Goal: Task Accomplishment & Management: Manage account settings

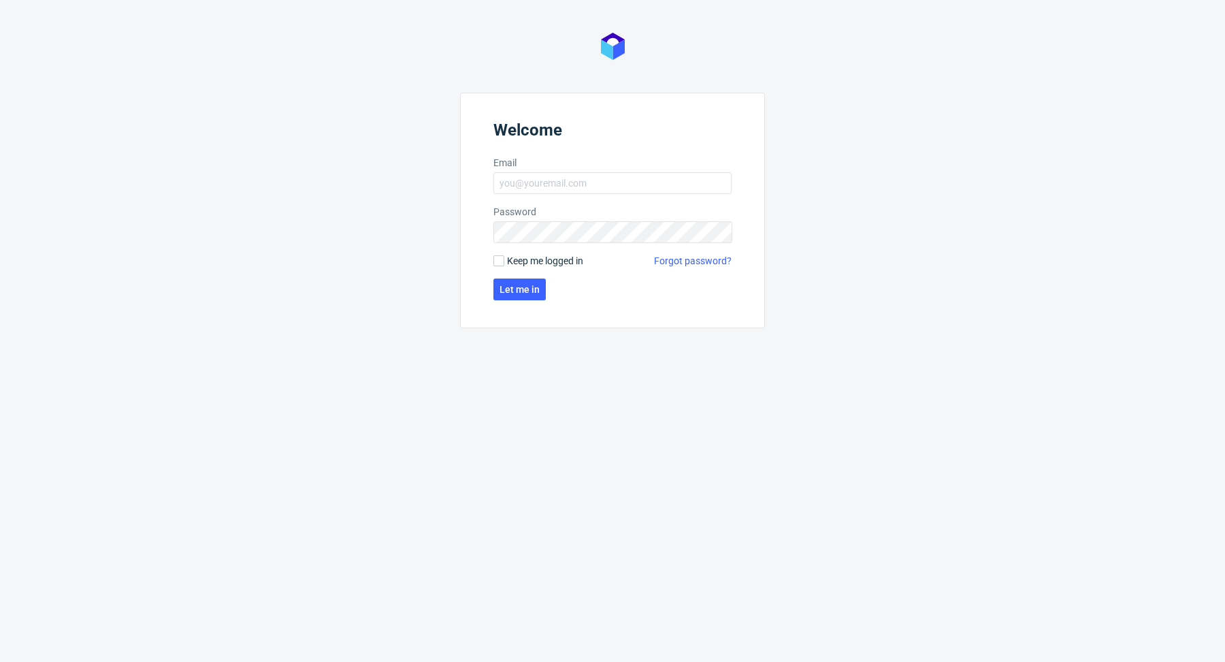
click at [616, 171] on form "Welcome Email Password Keep me logged in Forgot password? Let me in" at bounding box center [612, 211] width 305 height 236
click at [616, 186] on input "Email" at bounding box center [613, 183] width 238 height 22
type input "[EMAIL_ADDRESS][DOMAIN_NAME]"
click button "Let me in" at bounding box center [520, 289] width 52 height 22
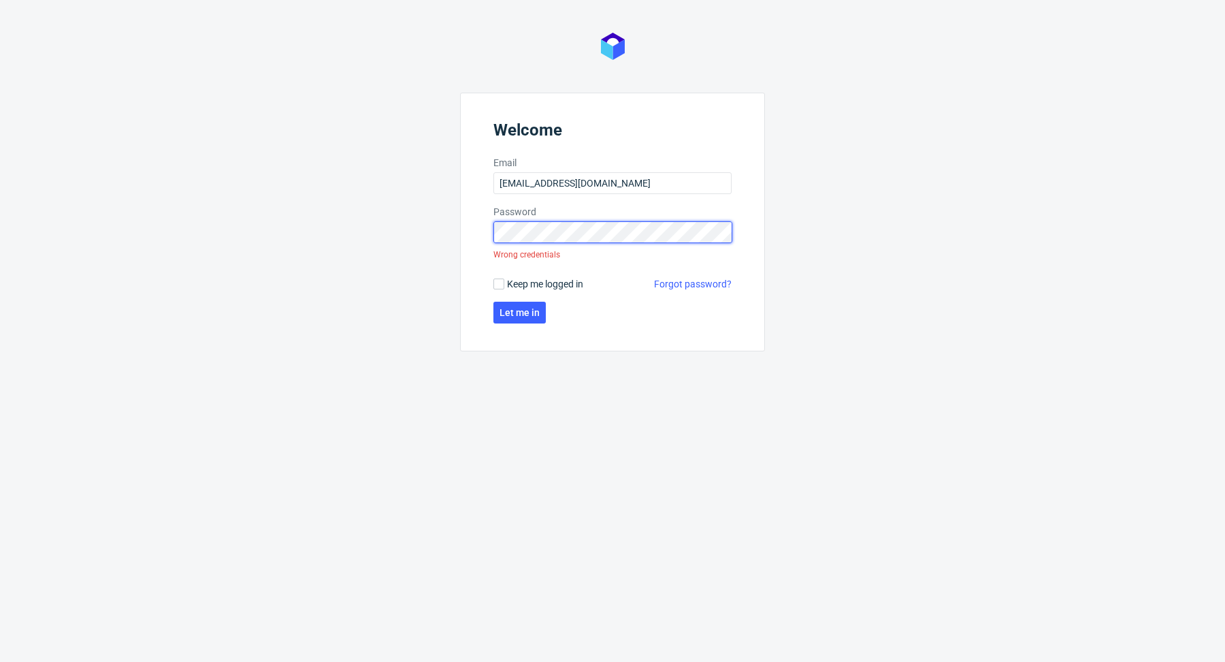
click button "Let me in" at bounding box center [520, 313] width 52 height 22
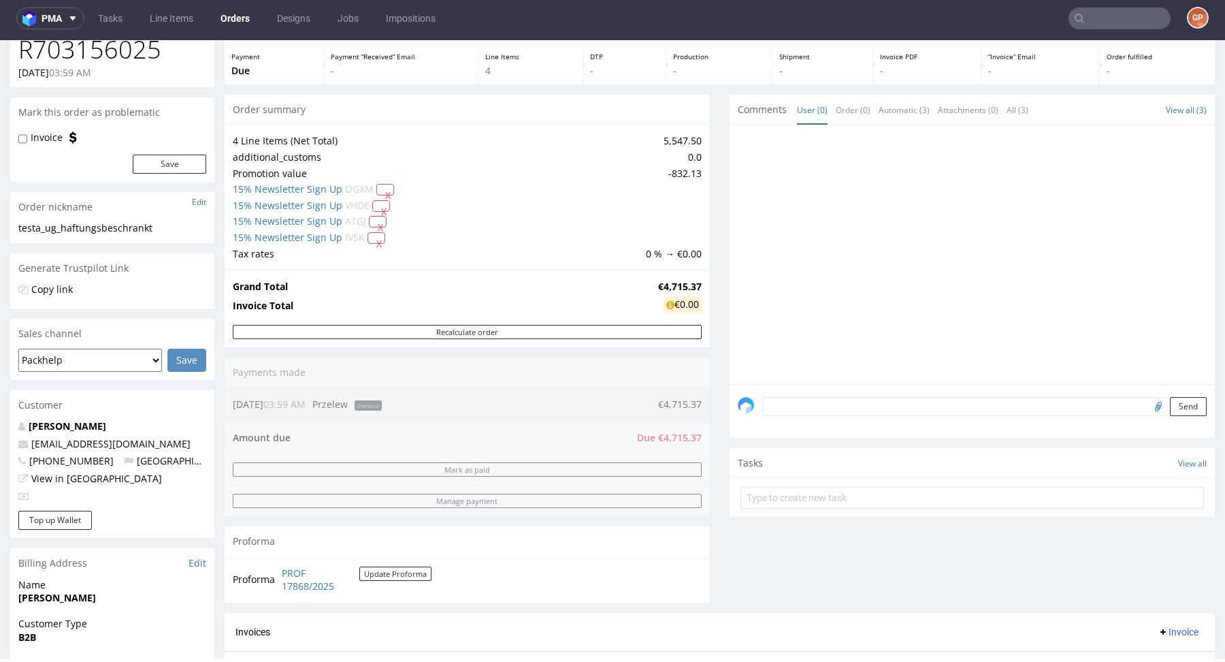
scroll to position [71, 0]
